Goal: Navigation & Orientation: Find specific page/section

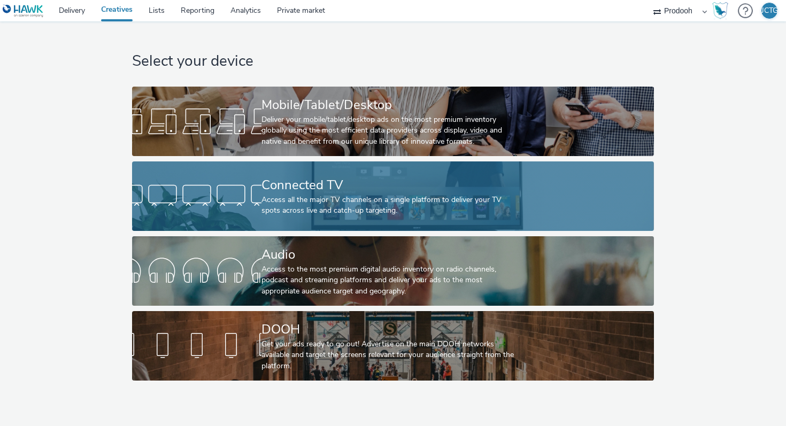
click at [419, 208] on div "Access all the major TV channels on a single platform to deliver your TV spots …" at bounding box center [390, 206] width 259 height 22
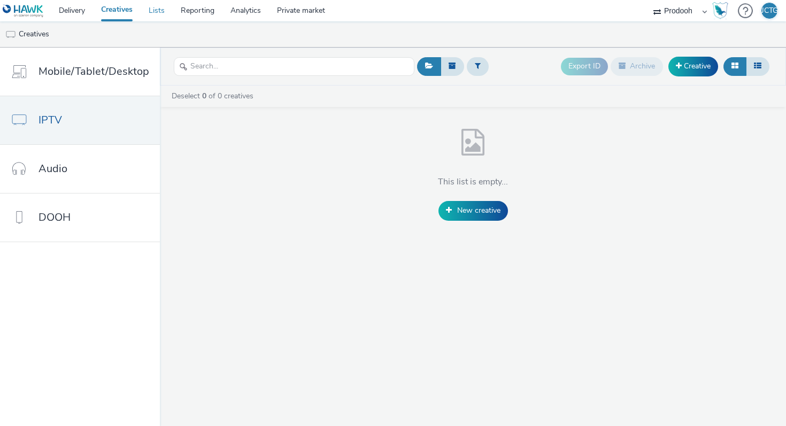
click at [164, 14] on link "Lists" at bounding box center [157, 10] width 32 height 21
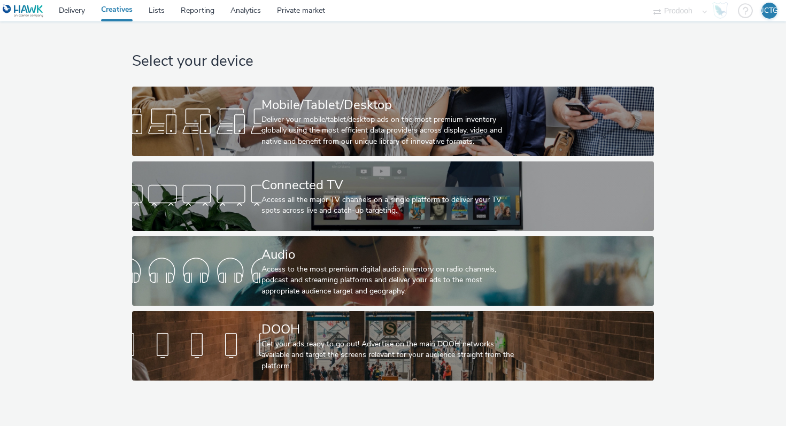
click at [37, 12] on img at bounding box center [23, 10] width 41 height 13
